Goal: Find specific page/section: Find specific page/section

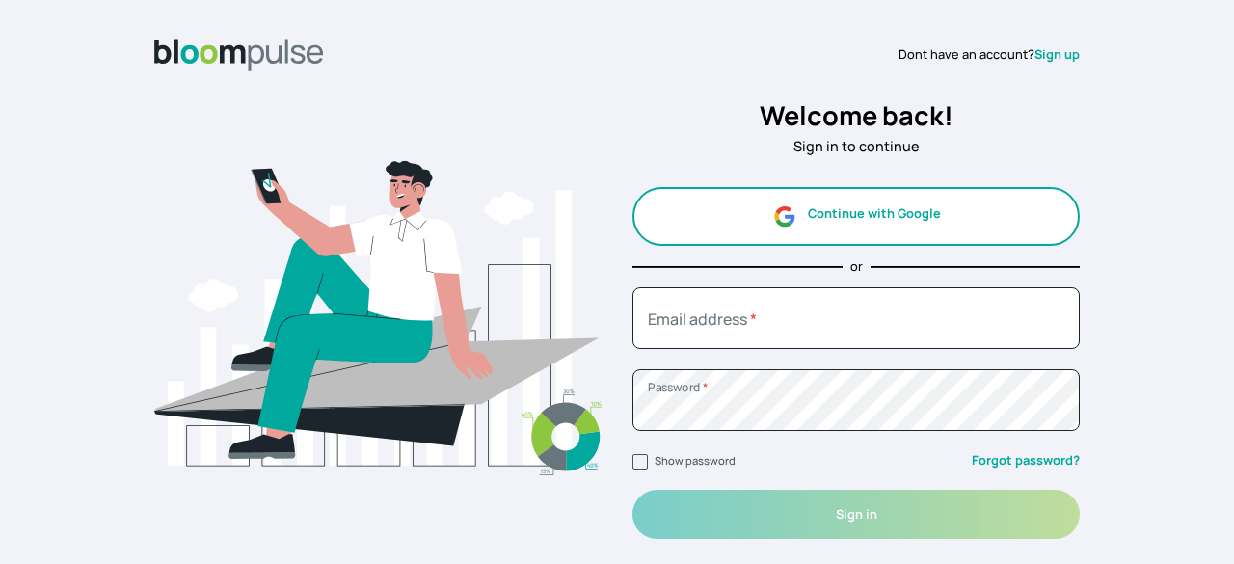
click at [750, 139] on p "Sign in to continue" at bounding box center [855, 146] width 447 height 21
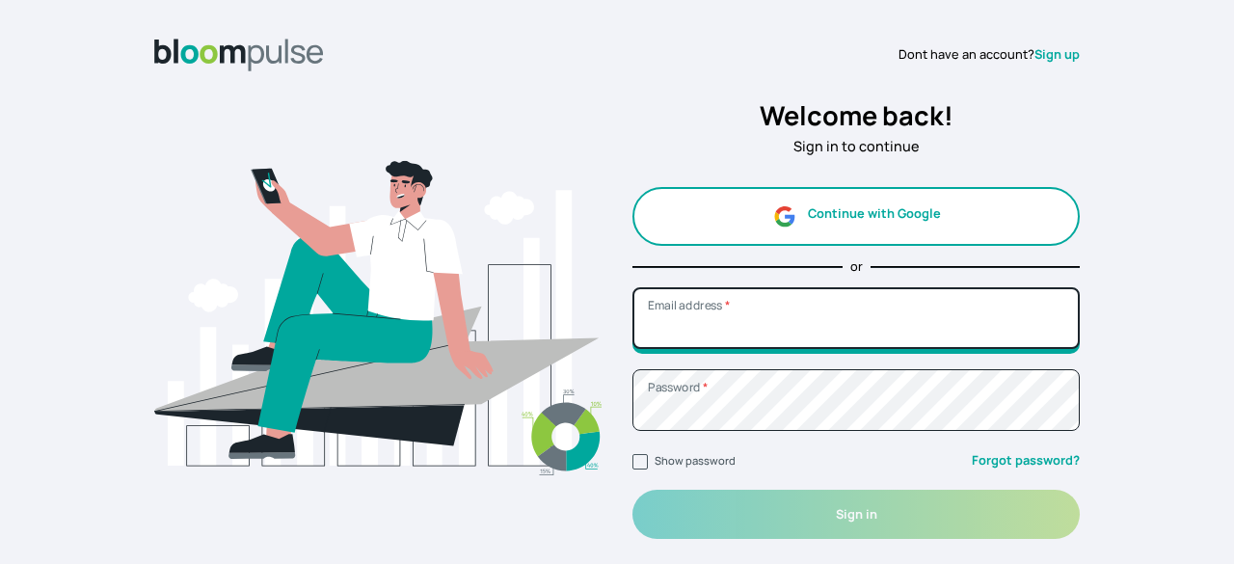
click at [836, 330] on input "Email address *" at bounding box center [855, 318] width 447 height 62
type input "[EMAIL_ADDRESS][DOMAIN_NAME]"
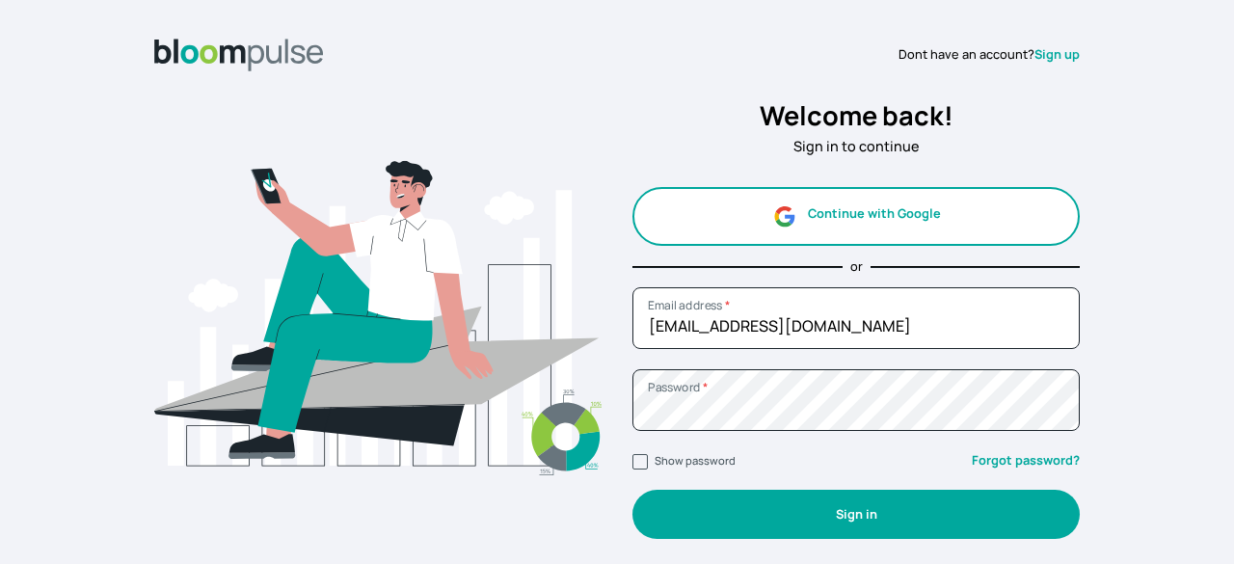
click at [744, 519] on button "Sign in" at bounding box center [855, 514] width 447 height 49
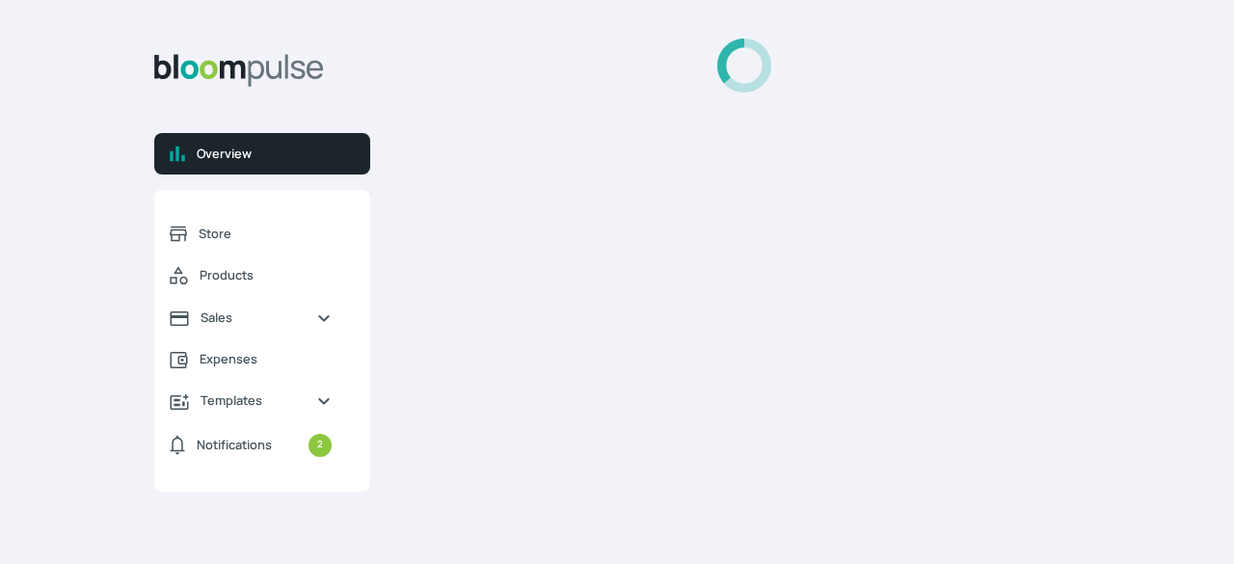
select select "2025"
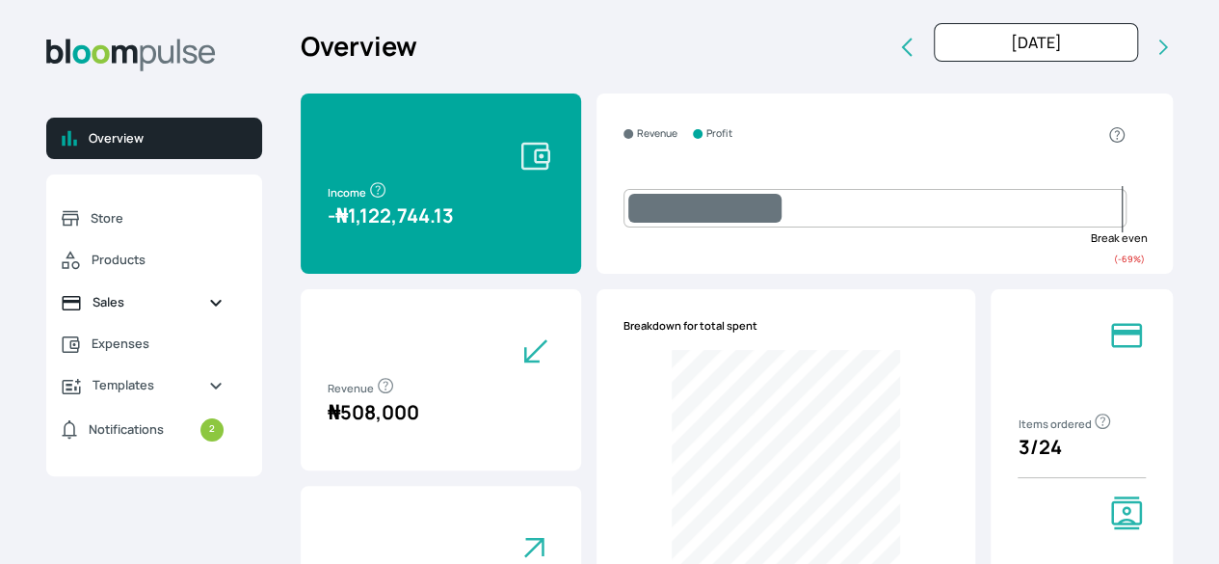
click at [239, 323] on link "Sales" at bounding box center [142, 301] width 193 height 41
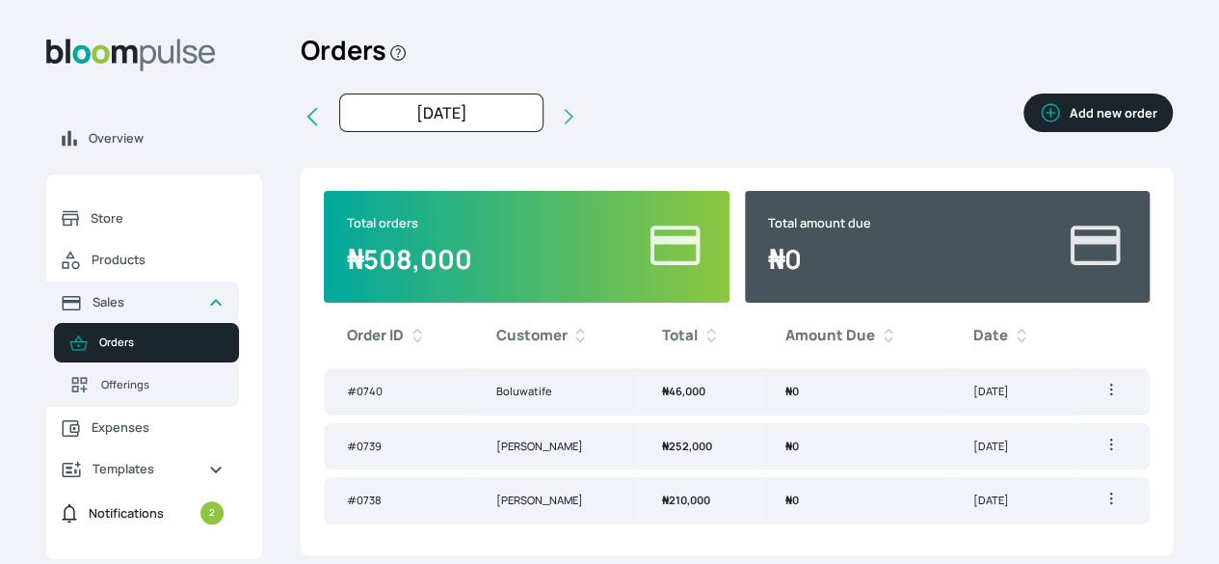
click at [224, 524] on span "Notifications 2" at bounding box center [156, 512] width 135 height 23
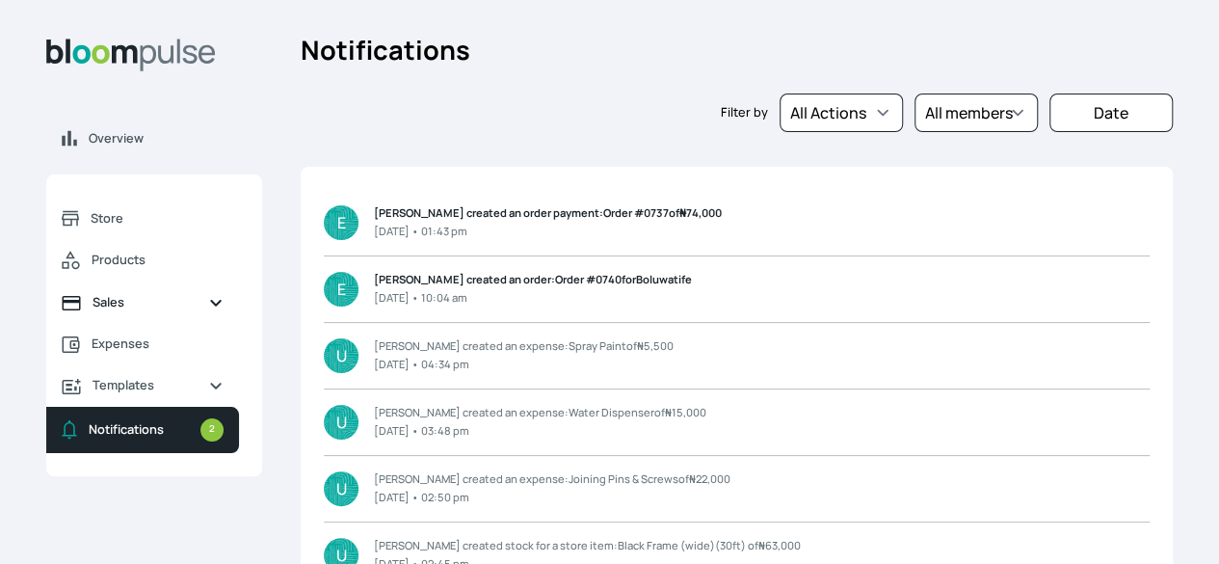
click at [239, 323] on link "Sales" at bounding box center [142, 301] width 193 height 41
